Goal: Information Seeking & Learning: Learn about a topic

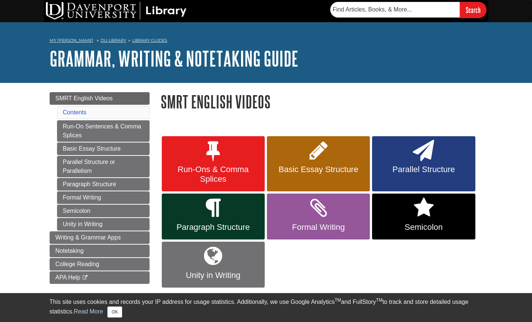
scroll to position [1, 0]
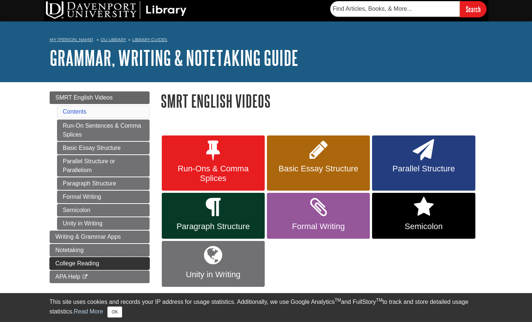
click at [104, 270] on link "College Reading" at bounding box center [100, 264] width 100 height 13
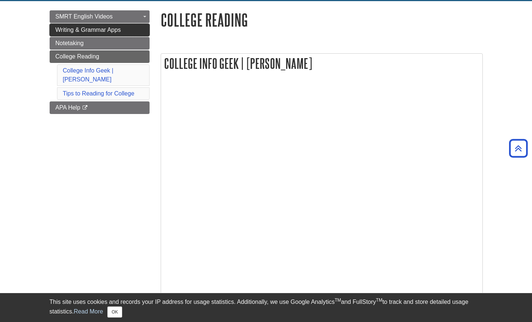
scroll to position [83, 0]
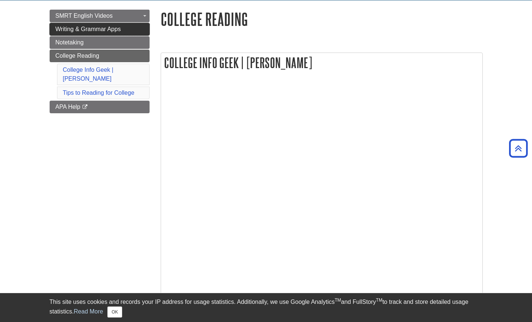
click at [124, 29] on link "Writing & Grammar Apps" at bounding box center [100, 29] width 100 height 13
